Goal: Information Seeking & Learning: Learn about a topic

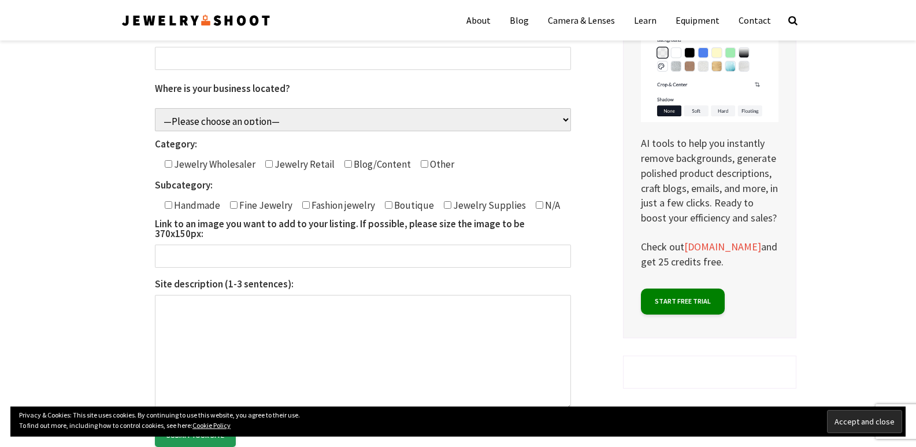
scroll to position [347, 0]
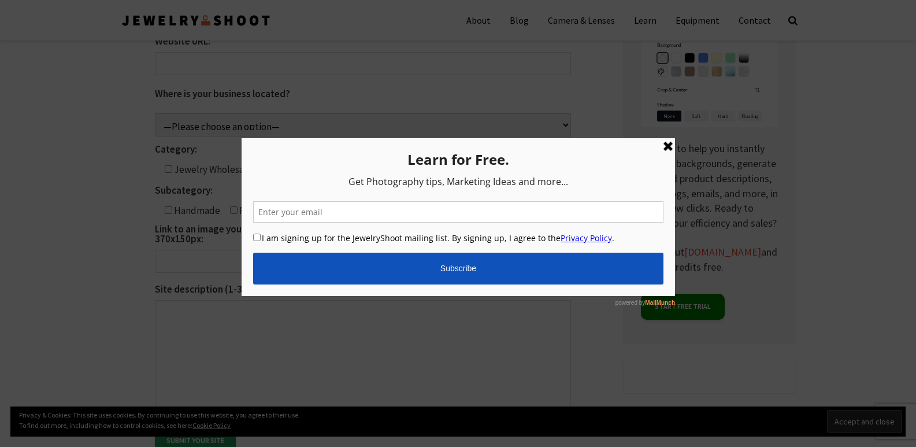
click at [676, 148] on div at bounding box center [458, 223] width 916 height 447
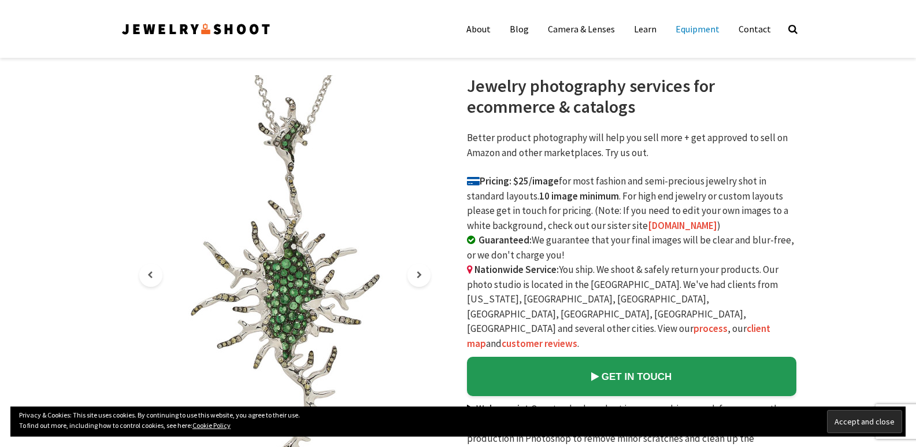
click at [698, 29] on link "Equipment" at bounding box center [697, 28] width 61 height 23
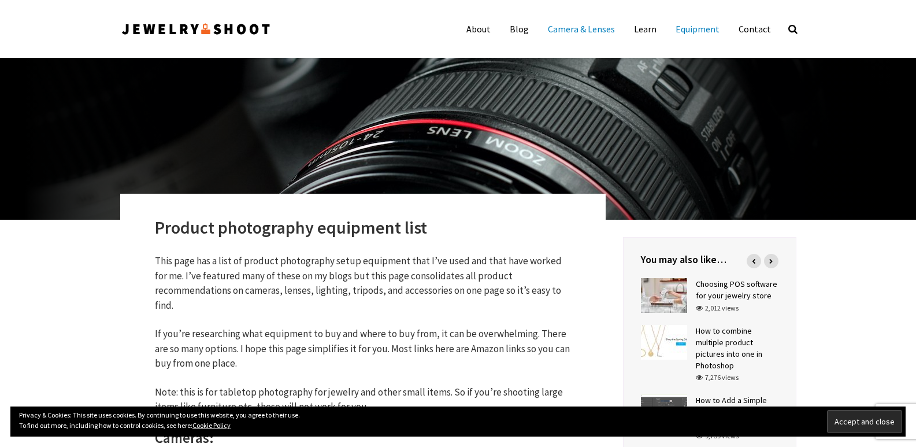
click at [602, 28] on link "Camera & Lenses" at bounding box center [581, 28] width 84 height 23
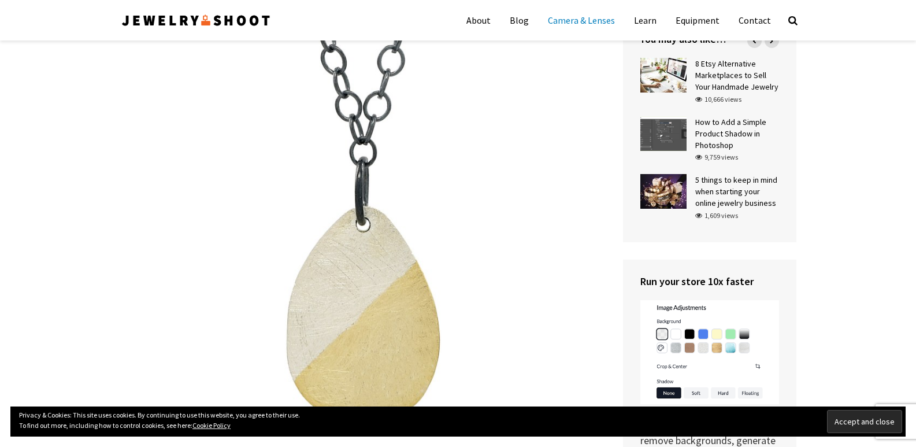
scroll to position [1721, 0]
